Goal: Find specific page/section: Find specific page/section

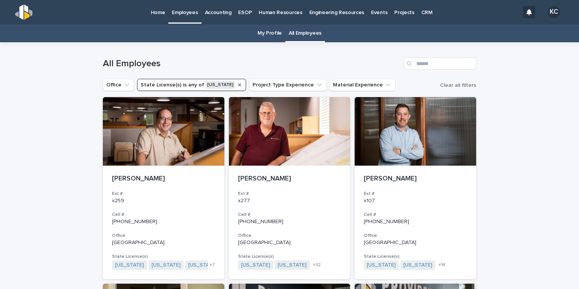
click at [236, 83] on icon "State License(s)" at bounding box center [239, 85] width 6 height 6
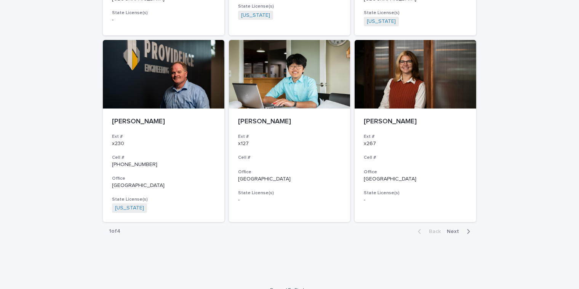
scroll to position [1371, 0]
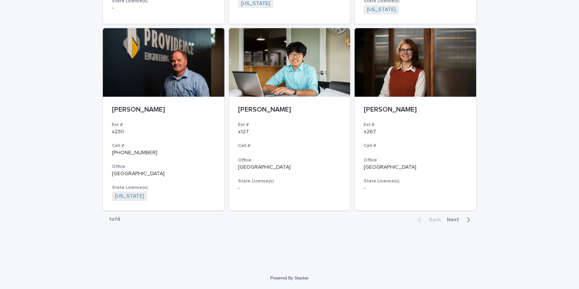
click at [454, 220] on span "Next" at bounding box center [455, 219] width 17 height 5
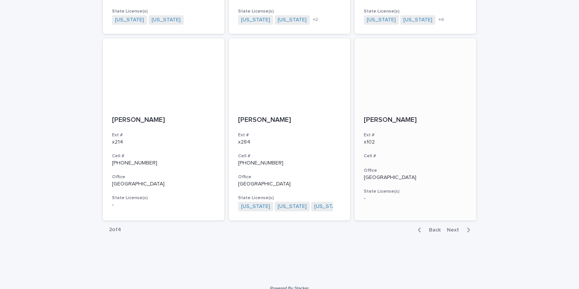
scroll to position [1365, 0]
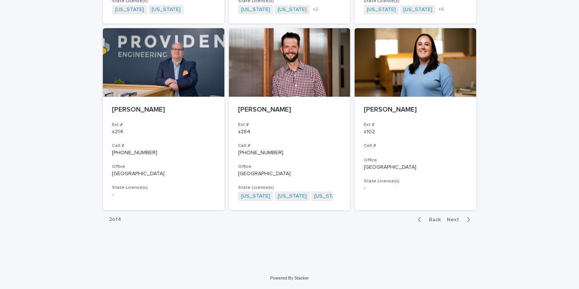
click at [448, 221] on span "Next" at bounding box center [455, 219] width 17 height 5
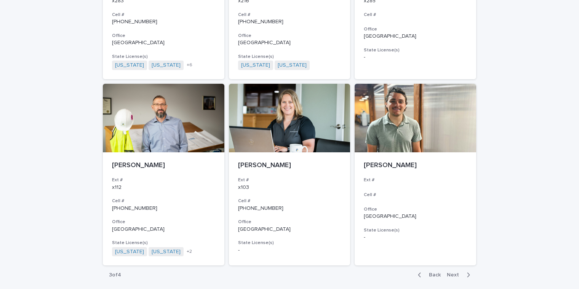
scroll to position [1374, 0]
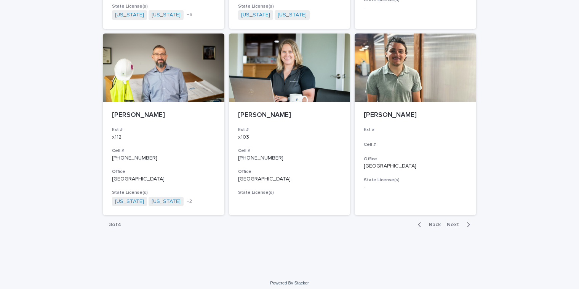
click at [453, 222] on span "Next" at bounding box center [455, 224] width 17 height 5
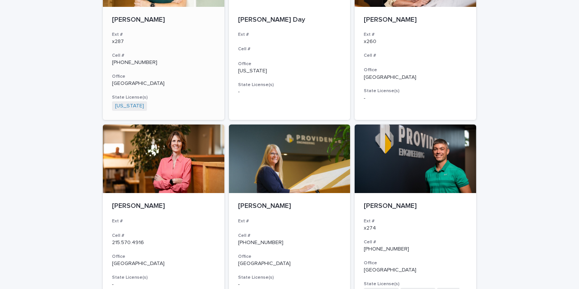
scroll to position [343, 0]
